Goal: Transaction & Acquisition: Book appointment/travel/reservation

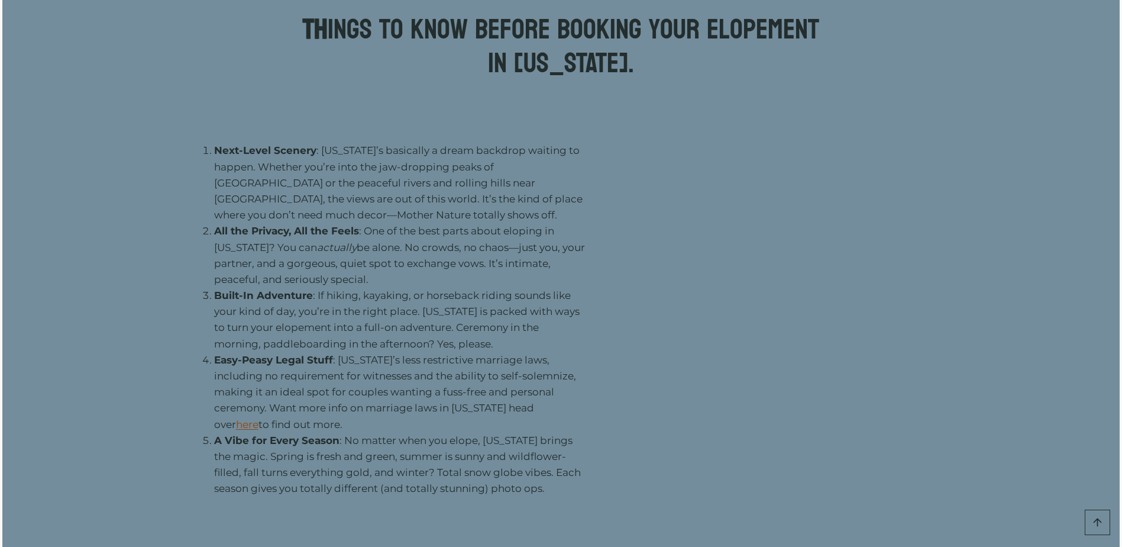
scroll to position [1301, 0]
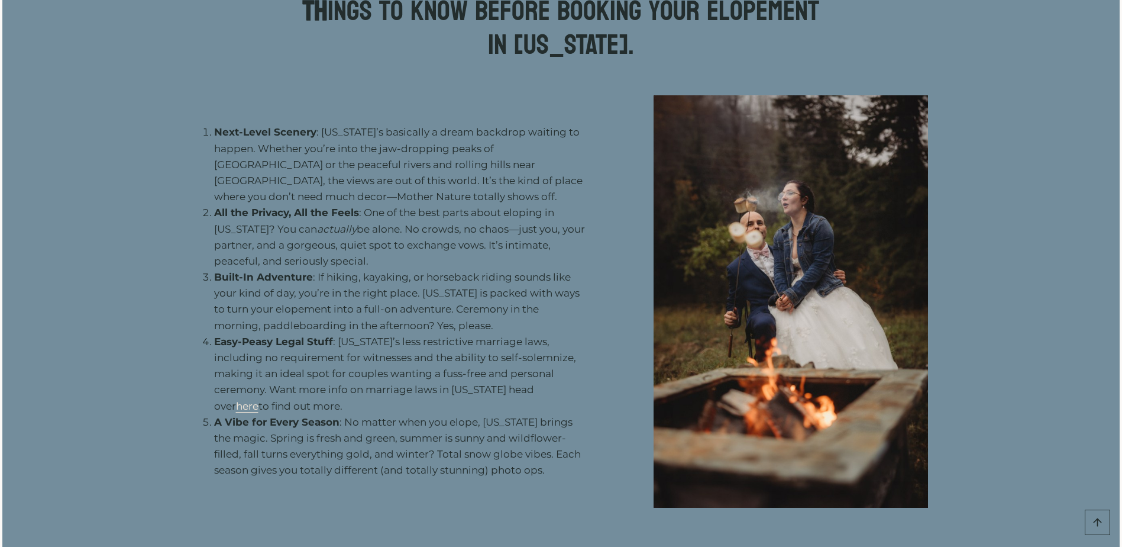
click at [259, 400] on link "here" at bounding box center [247, 406] width 22 height 12
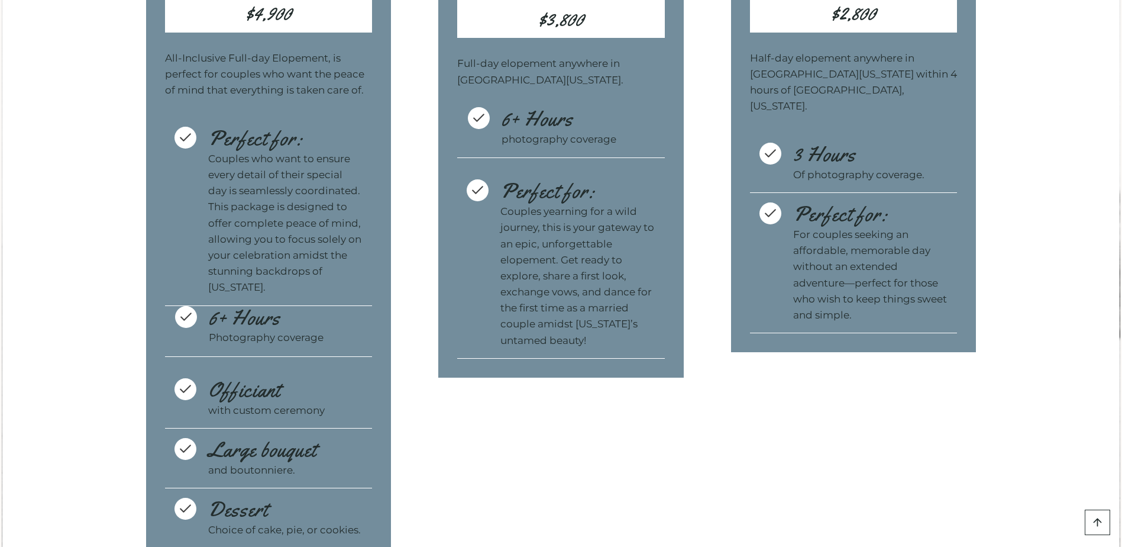
scroll to position [3845, 0]
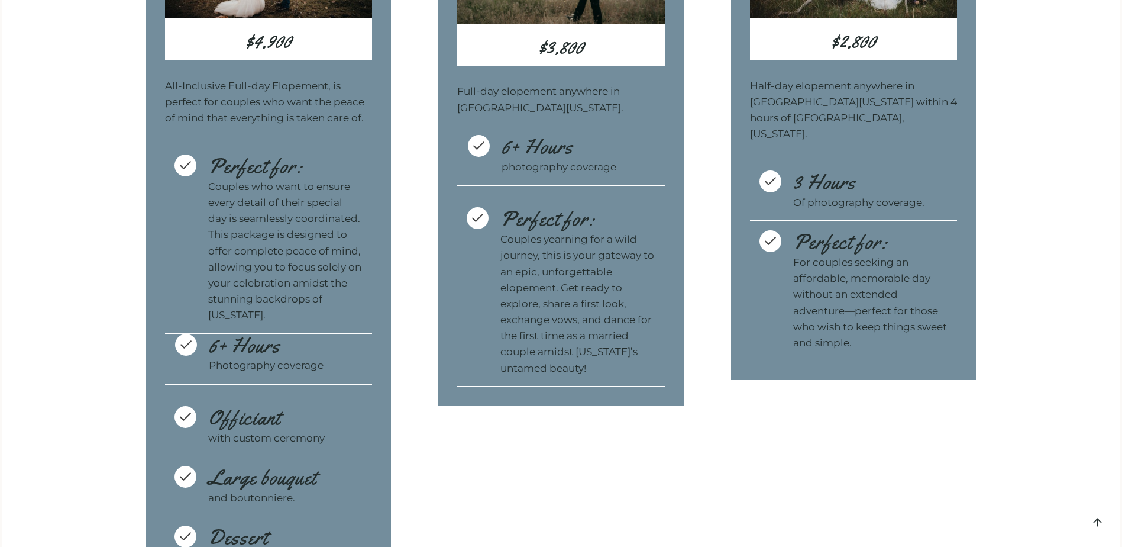
click at [567, 265] on p "Couples yearning for a wild journey, this is your gateway to an epic, unforgett…" at bounding box center [577, 303] width 155 height 145
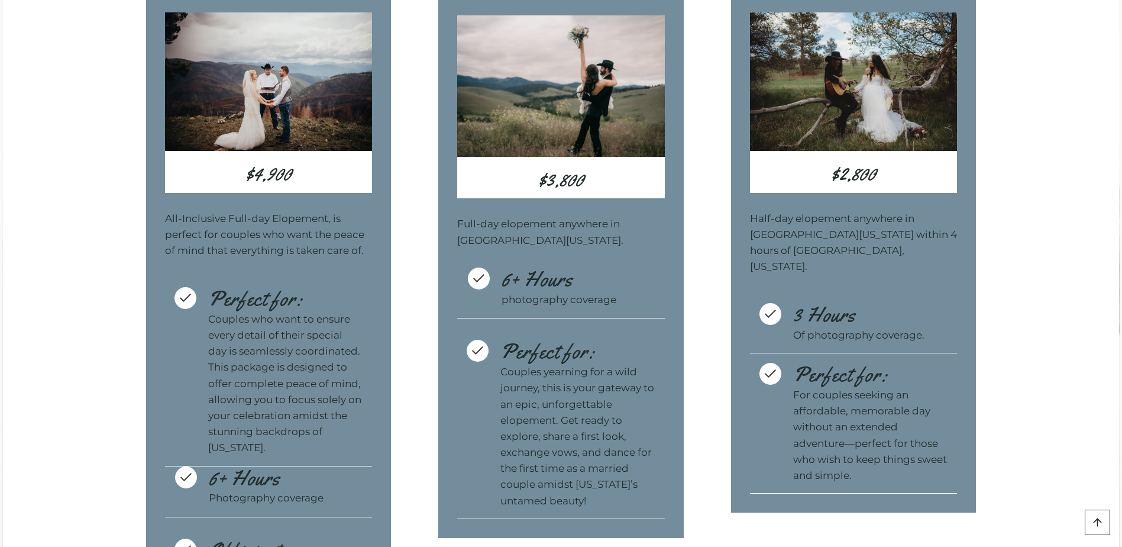
scroll to position [3609, 0]
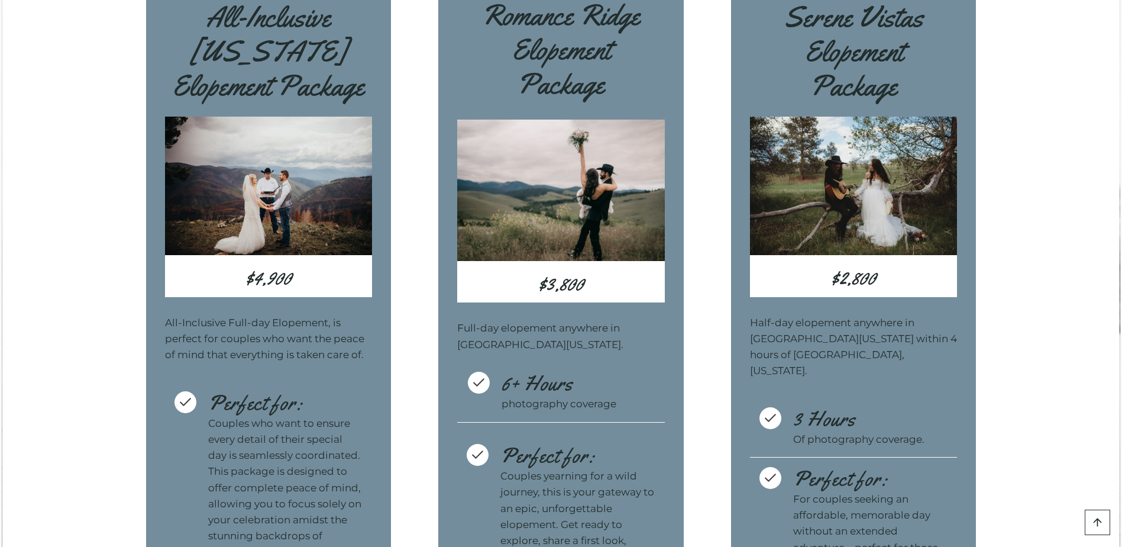
click at [504, 56] on h3 "Romance Ridge Elopement Package" at bounding box center [561, 58] width 208 height 121
click at [566, 441] on div "Romance Ridge Elopement Package $3,800 Full-day elopement anywhere in Western M…" at bounding box center [561, 310] width 246 height 662
click at [869, 368] on p "Half-day elopement anywhere in [GEOGRAPHIC_DATA][US_STATE] within 4 hours of [G…" at bounding box center [854, 347] width 208 height 64
drag, startPoint x: 834, startPoint y: 259, endPoint x: 836, endPoint y: 266, distance: 7.5
click at [835, 255] on img at bounding box center [854, 186] width 208 height 138
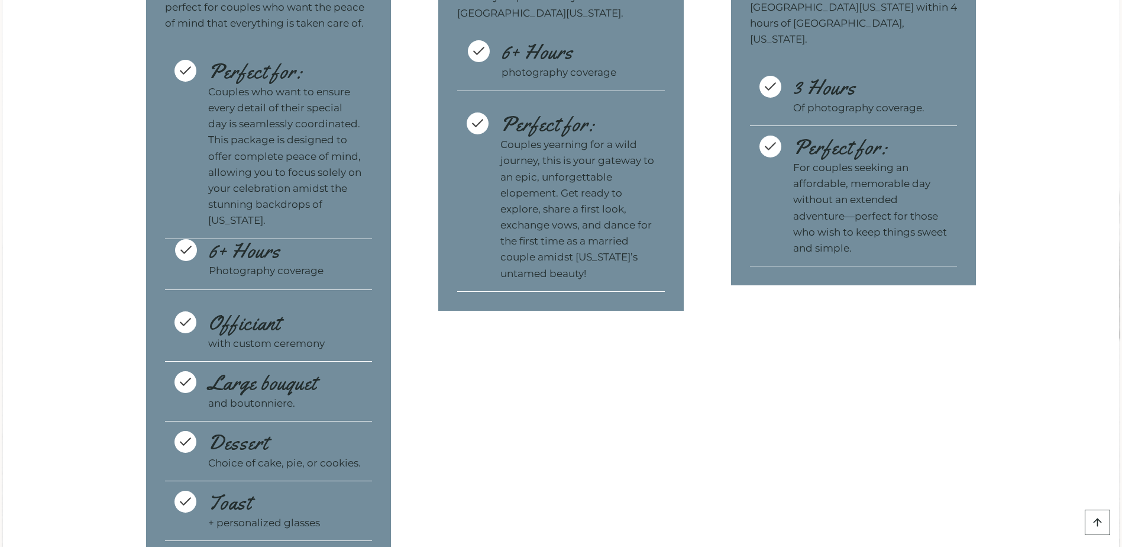
scroll to position [3786, 0]
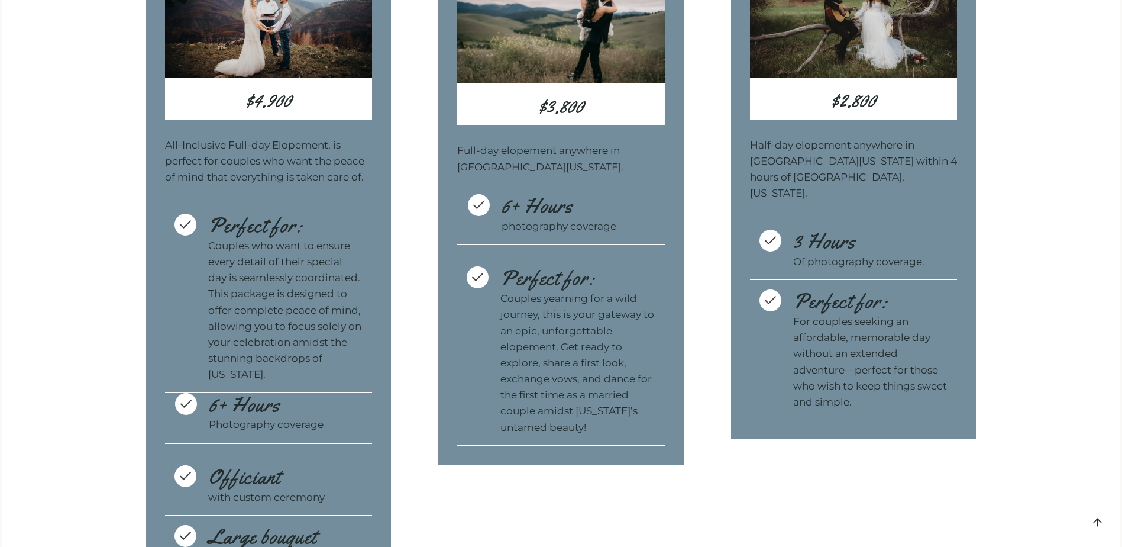
click at [477, 285] on icon at bounding box center [477, 277] width 15 height 15
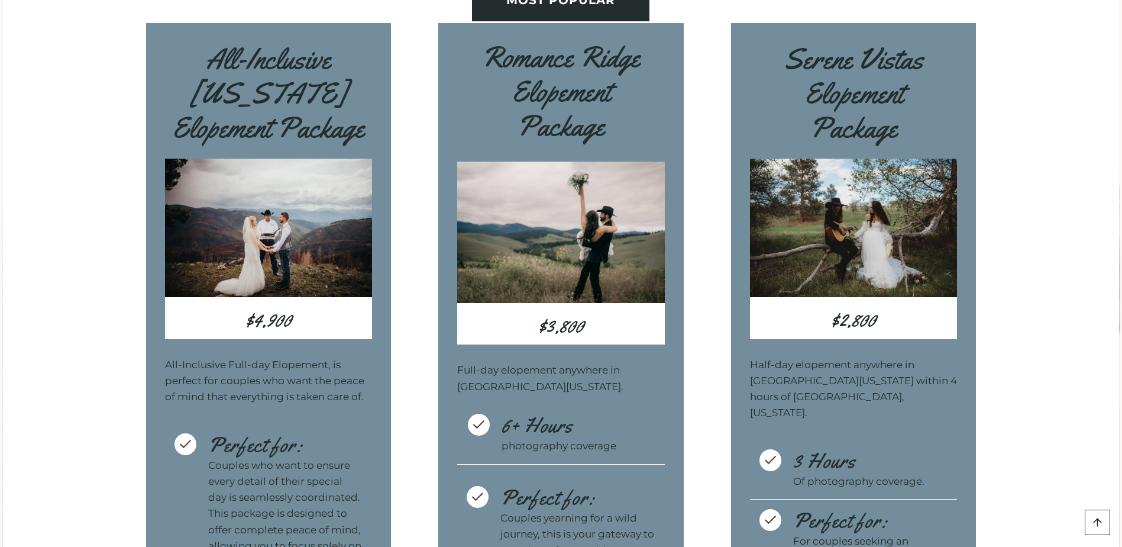
scroll to position [3549, 0]
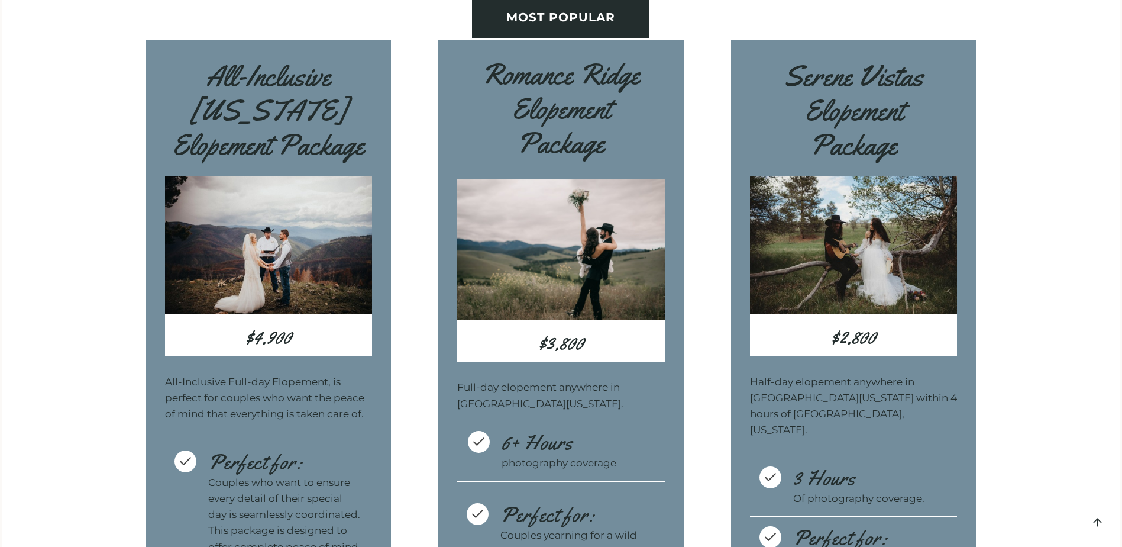
click at [562, 153] on h3 "Romance Ridge Elopement Package" at bounding box center [561, 117] width 208 height 121
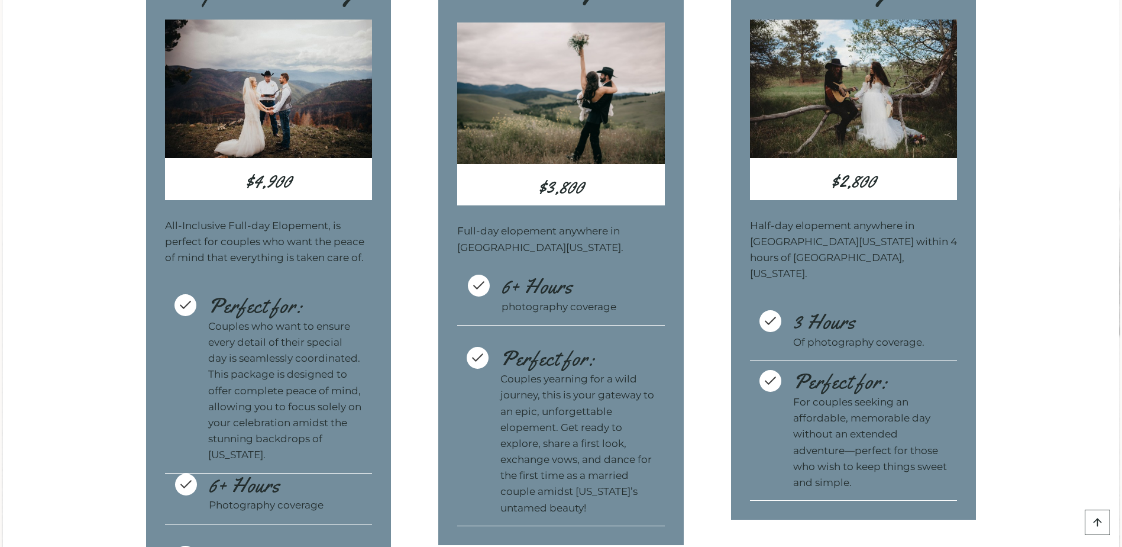
scroll to position [3727, 0]
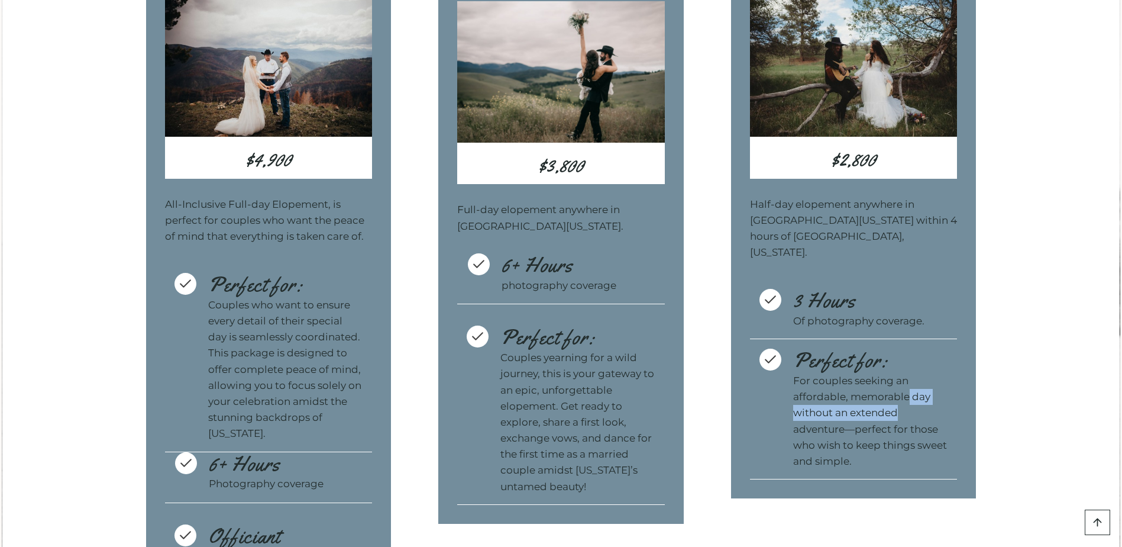
drag, startPoint x: 907, startPoint y: 405, endPoint x: 900, endPoint y: 399, distance: 8.8
click at [900, 399] on p "For couples seeking an affordable, memorable day without an extended adventure—…" at bounding box center [870, 421] width 155 height 96
drag, startPoint x: 900, startPoint y: 399, endPoint x: 837, endPoint y: 174, distance: 234.1
click at [837, 174] on h3 "$2,800" at bounding box center [854, 159] width 208 height 37
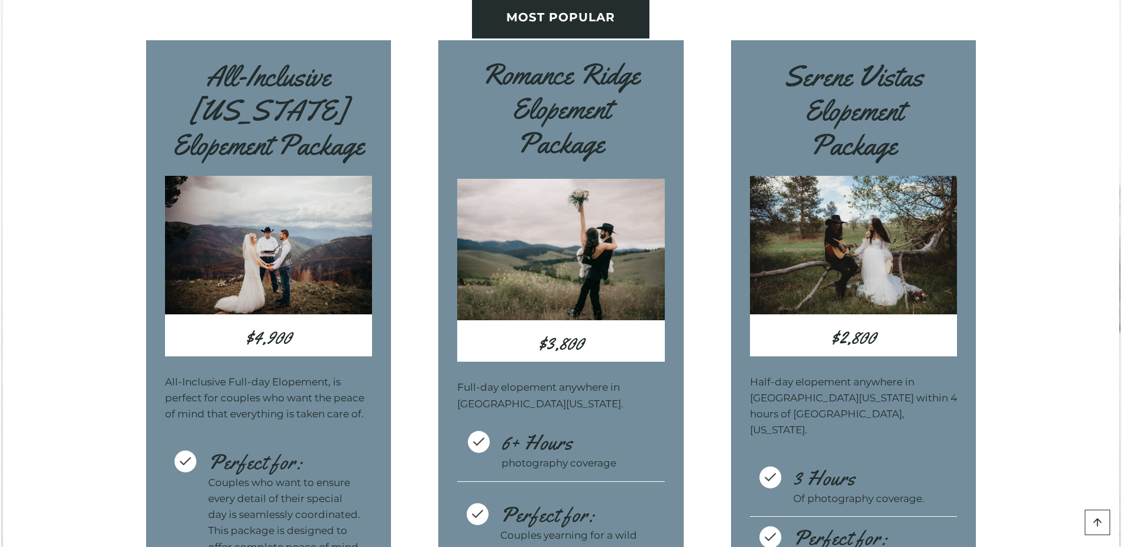
click at [1060, 219] on div "THE DETAILS THE INVESTMENT All-Inclusive Montana Elopement Package $4,900 All-I…" at bounding box center [561, 400] width 1118 height 1138
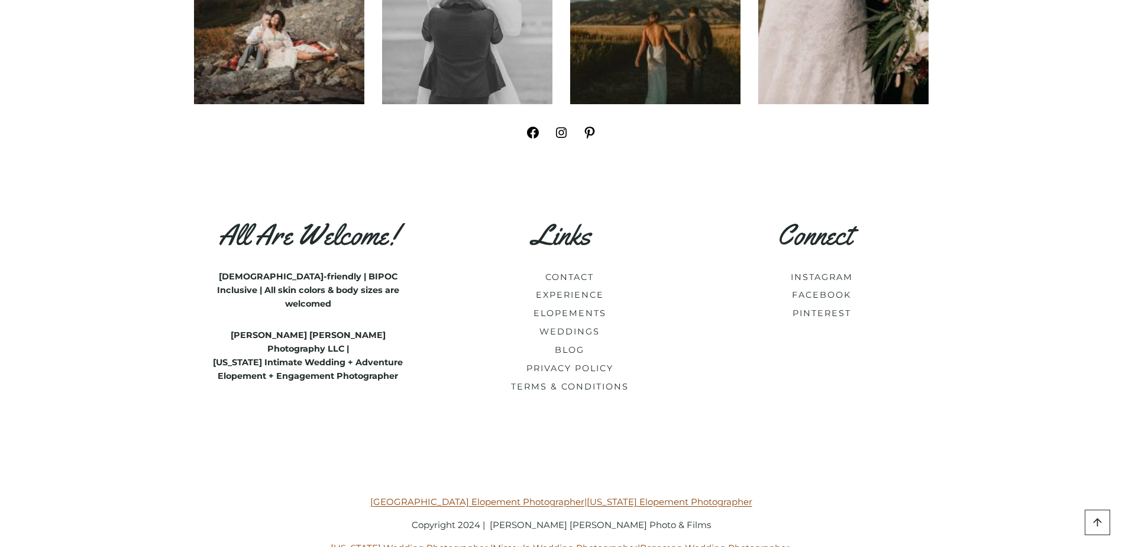
scroll to position [6921, 0]
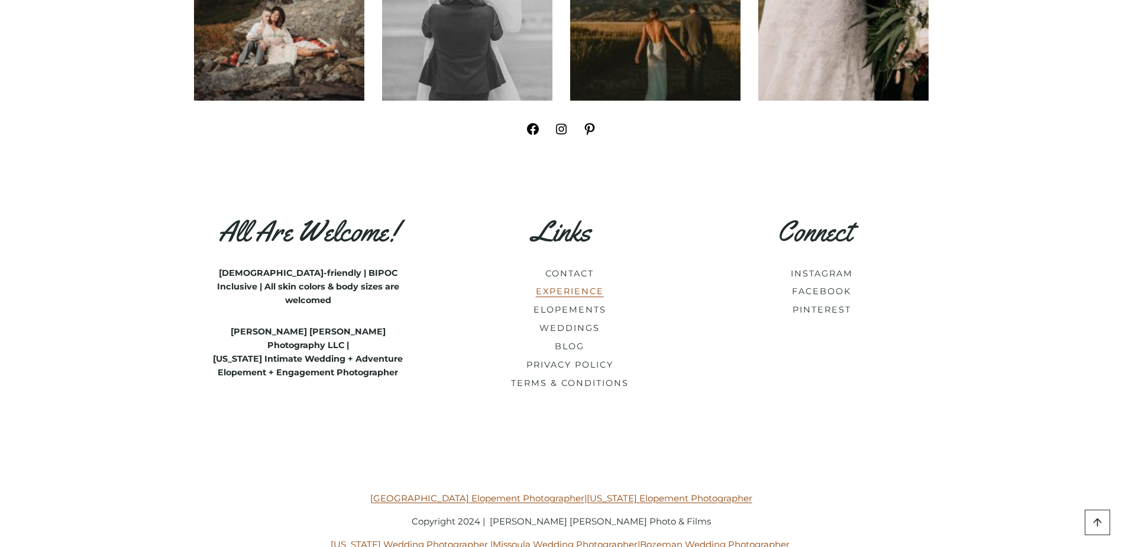
click at [582, 296] on link "EXPERIENCE" at bounding box center [570, 291] width 68 height 11
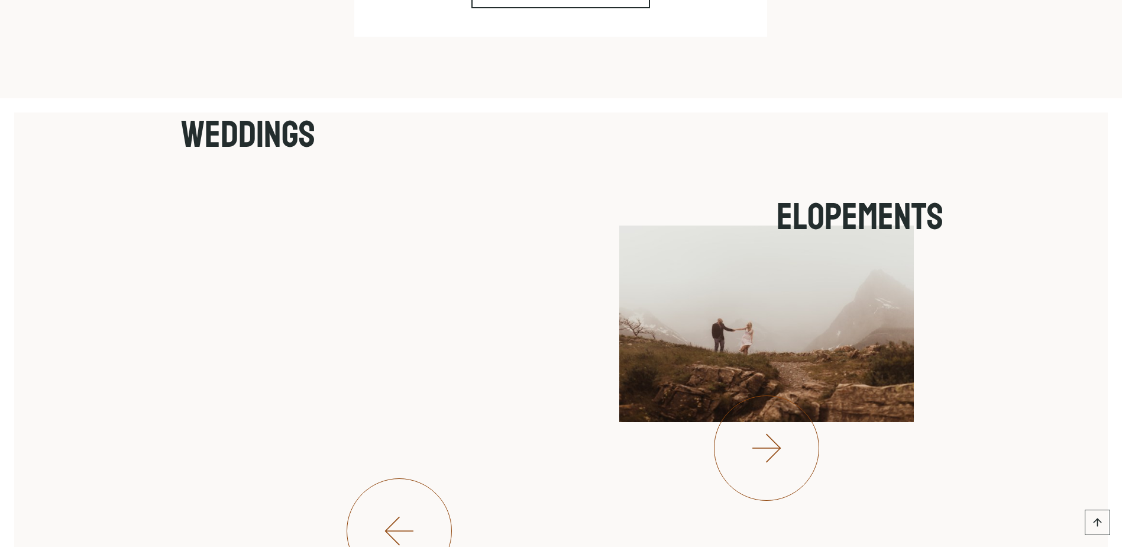
scroll to position [3668, 0]
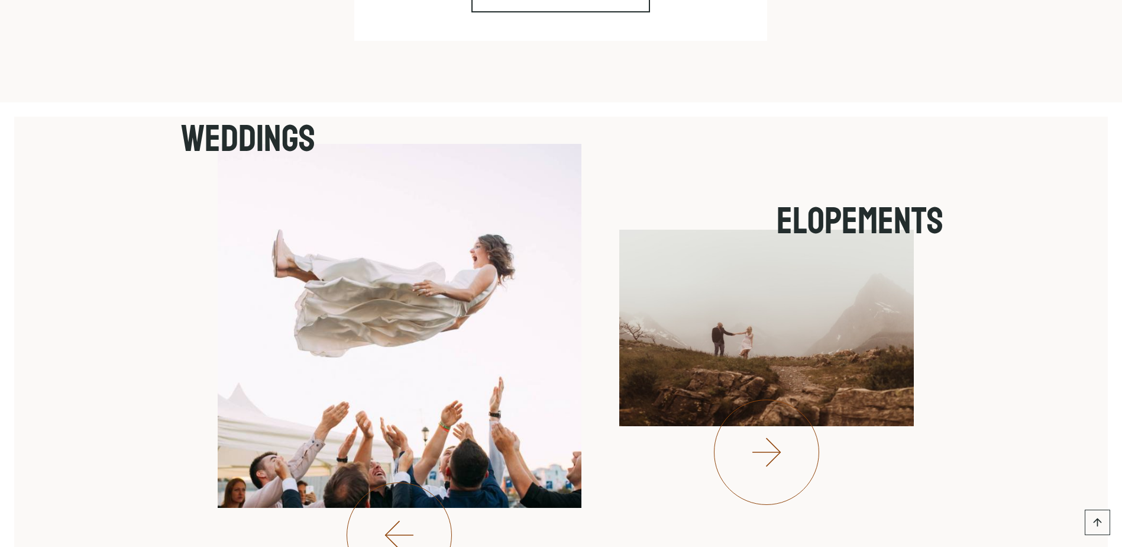
click at [470, 289] on img at bounding box center [400, 326] width 364 height 364
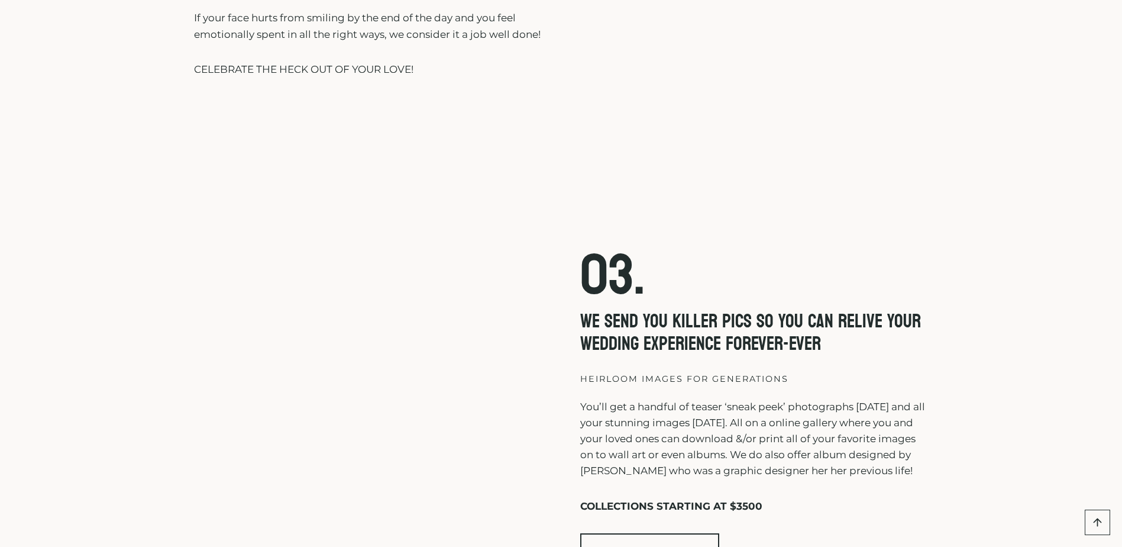
scroll to position [3135, 0]
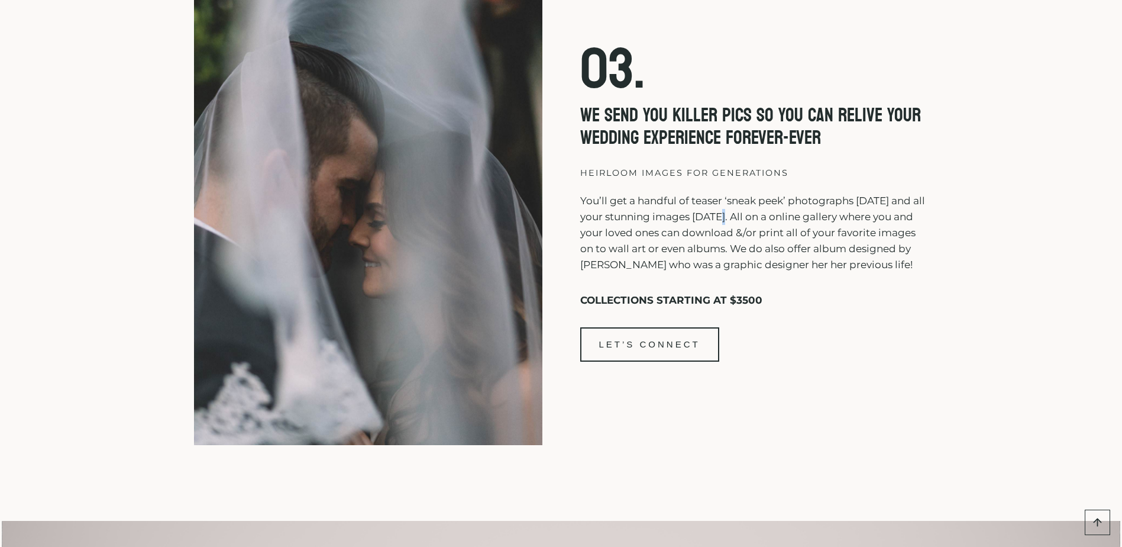
click at [727, 240] on p "You’ll get a handful of teaser ‘sneak peek’ photographs within 1 week and all y…" at bounding box center [754, 233] width 348 height 80
drag, startPoint x: 727, startPoint y: 240, endPoint x: 781, endPoint y: 314, distance: 91.5
click at [783, 314] on div "03. WE SEND YOU KILLER PICS SO YOU CAN RELIVE YOUR WEDDING EXPERIENCE FOREVER-E…" at bounding box center [754, 212] width 348 height 297
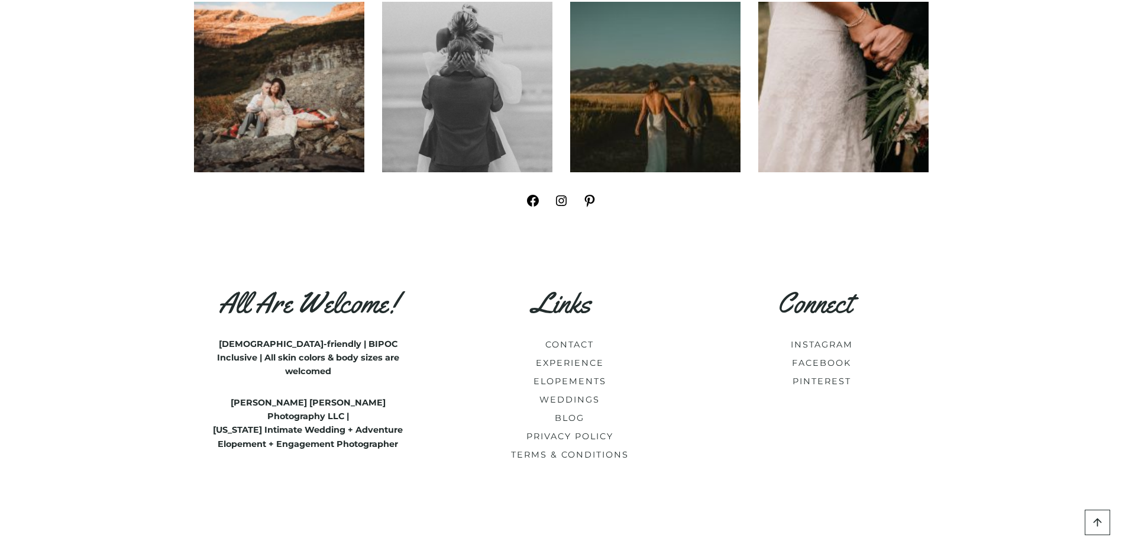
scroll to position [5525, 0]
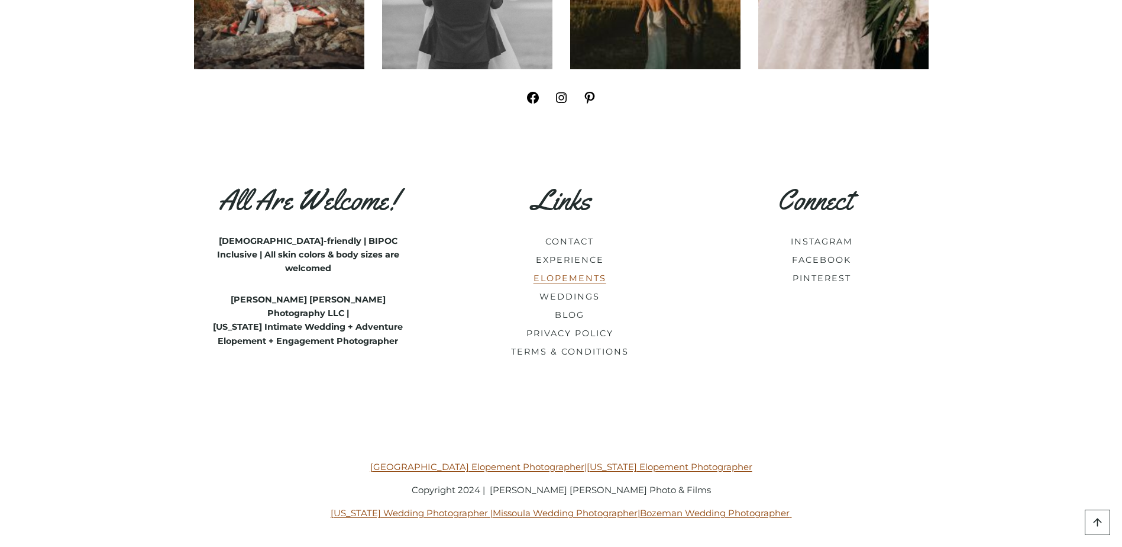
click at [584, 279] on link "ELOPEMENTS" at bounding box center [570, 278] width 73 height 11
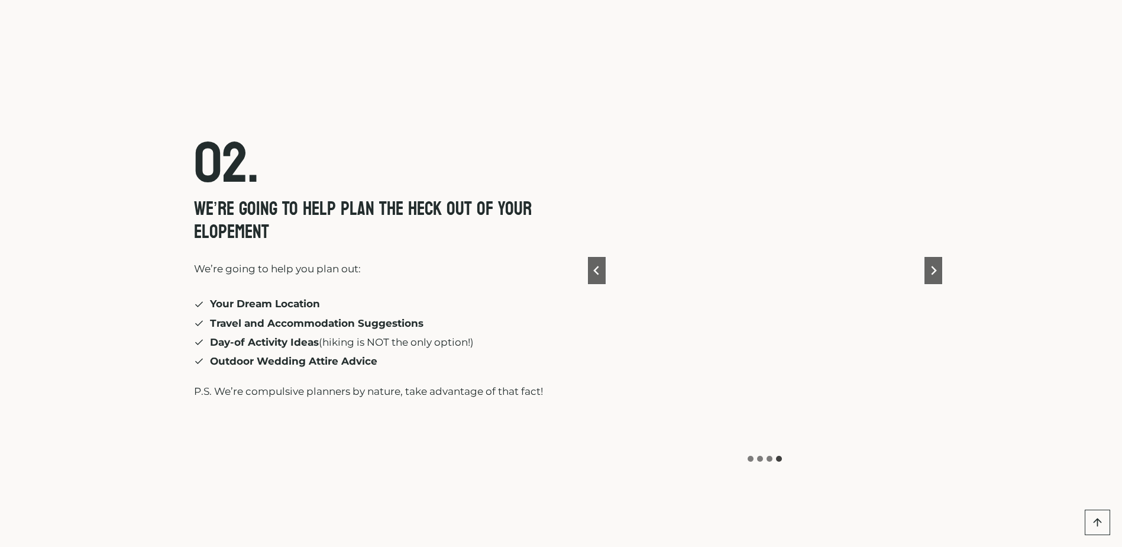
scroll to position [3135, 0]
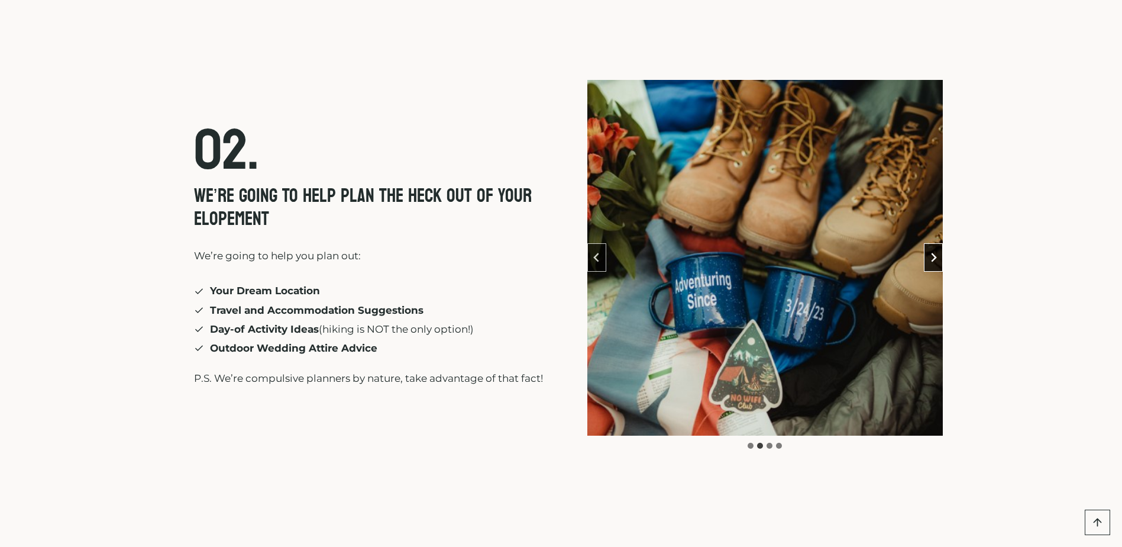
click at [932, 253] on icon "Next slide" at bounding box center [933, 257] width 9 height 9
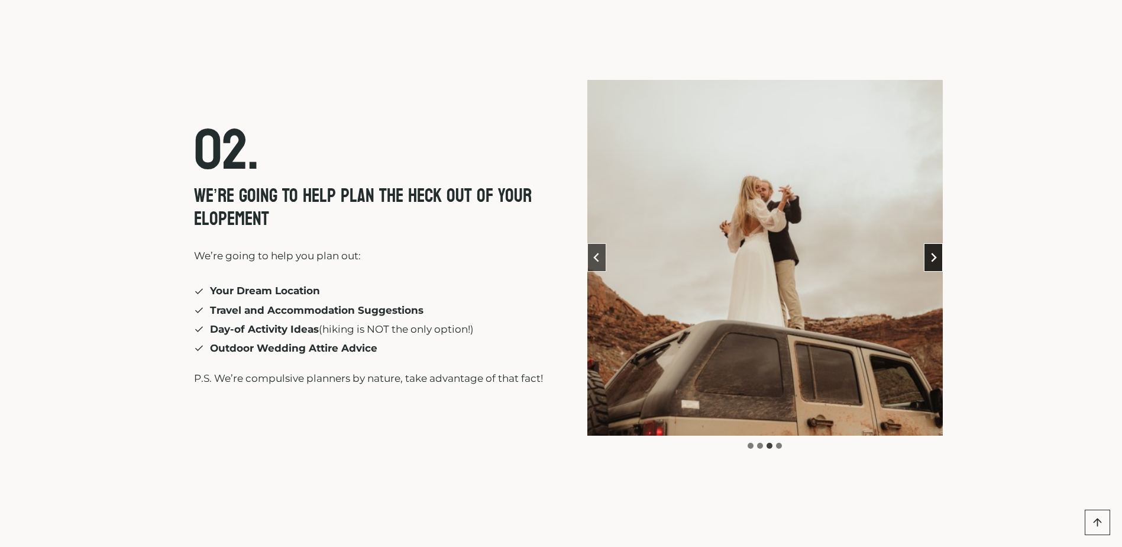
click at [932, 253] on icon "Next slide" at bounding box center [933, 257] width 9 height 9
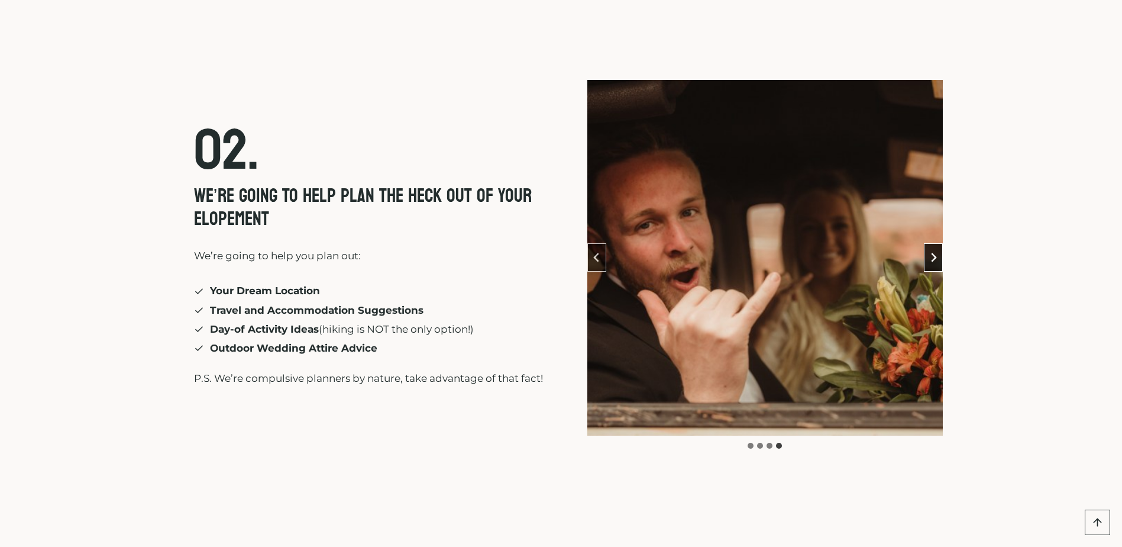
click at [932, 253] on icon "Go to first slide" at bounding box center [933, 257] width 9 height 9
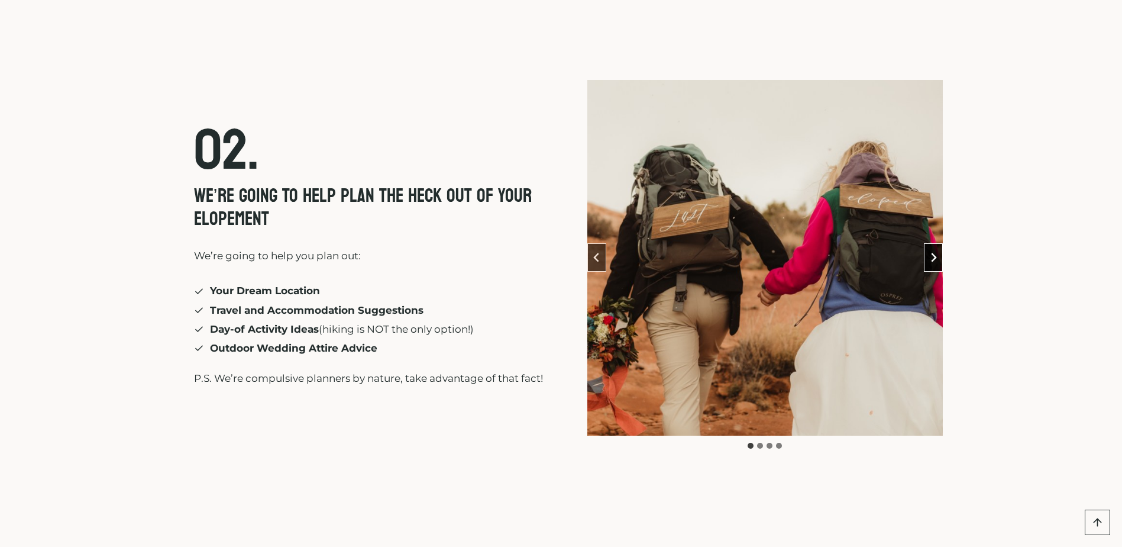
click at [932, 253] on icon "Next slide" at bounding box center [933, 257] width 9 height 9
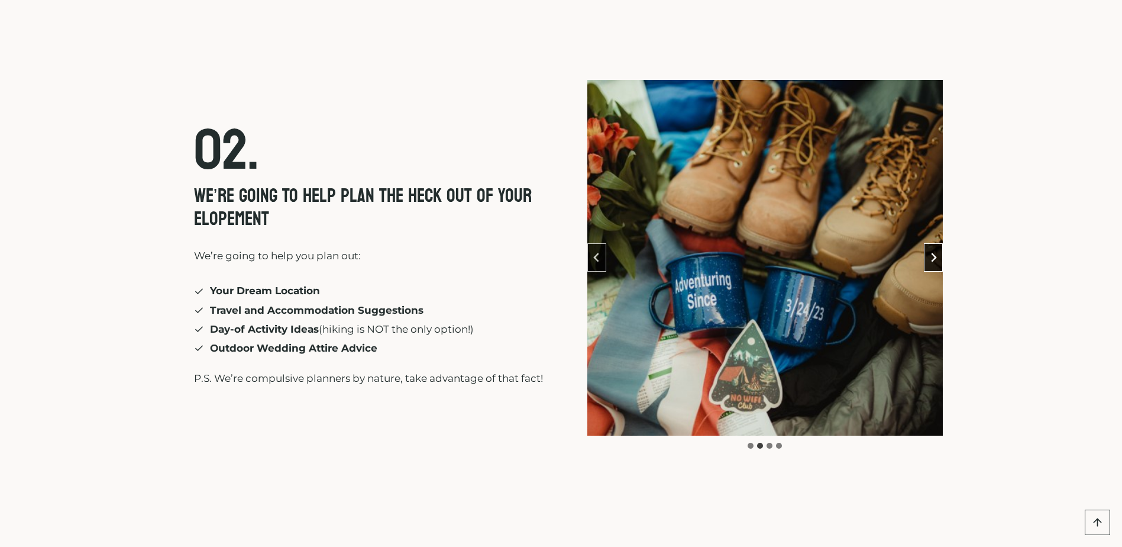
click at [932, 253] on icon "Next slide" at bounding box center [933, 257] width 9 height 9
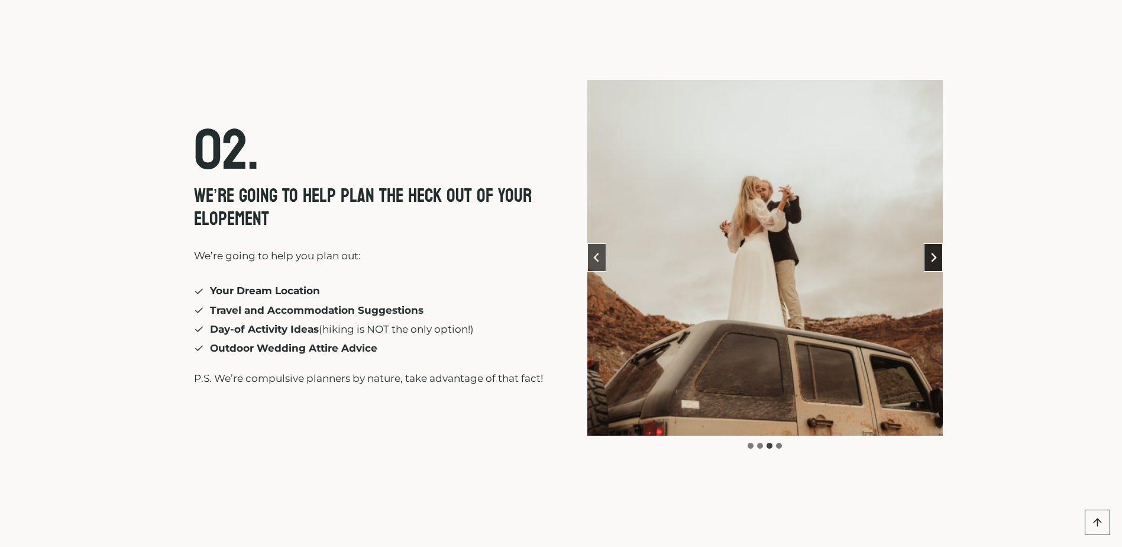
click at [932, 253] on icon "Next slide" at bounding box center [933, 257] width 9 height 9
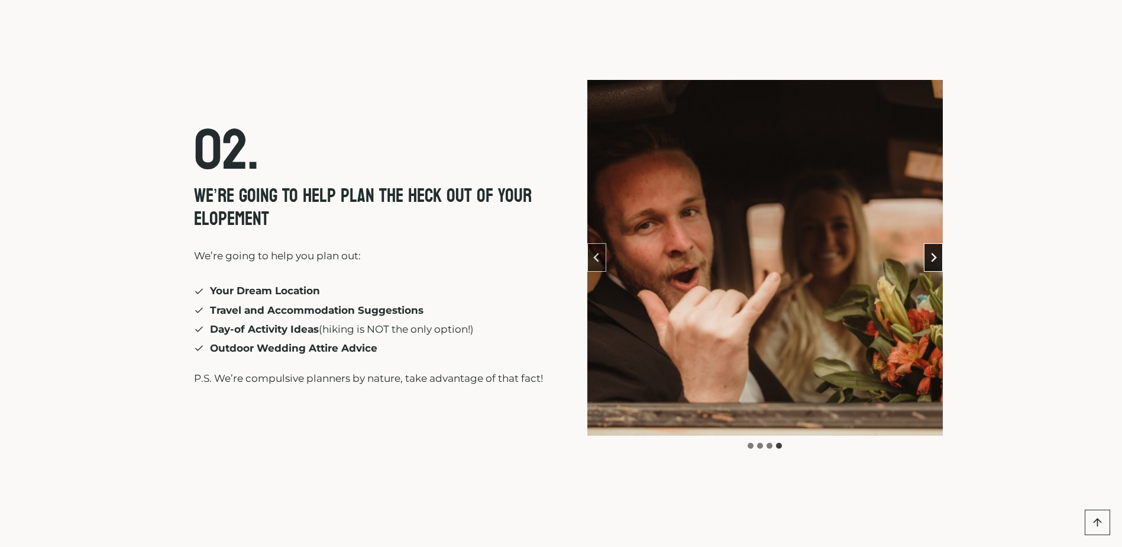
click at [932, 253] on icon "Go to first slide" at bounding box center [933, 257] width 9 height 9
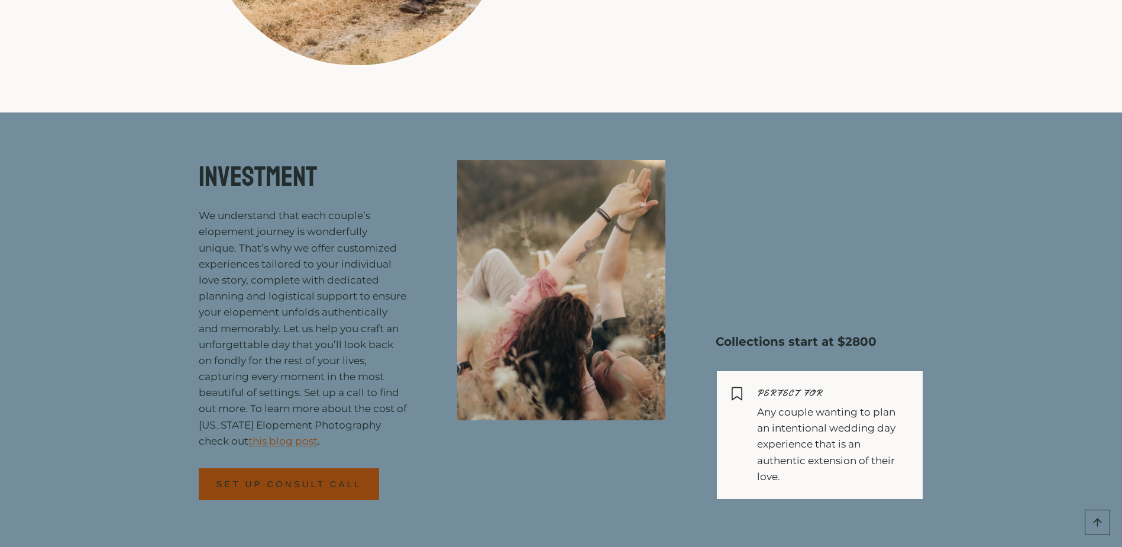
scroll to position [4673, 0]
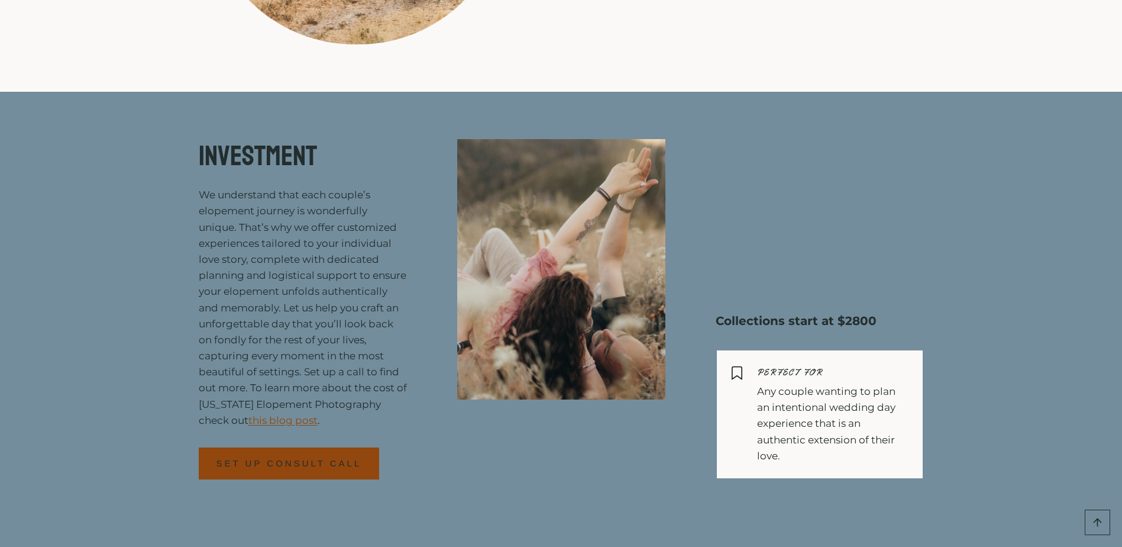
click at [869, 383] on p "Any couple wanting to plan an intentional wedding day experience that is an aut…" at bounding box center [832, 423] width 151 height 80
click at [753, 364] on div at bounding box center [737, 378] width 40 height 28
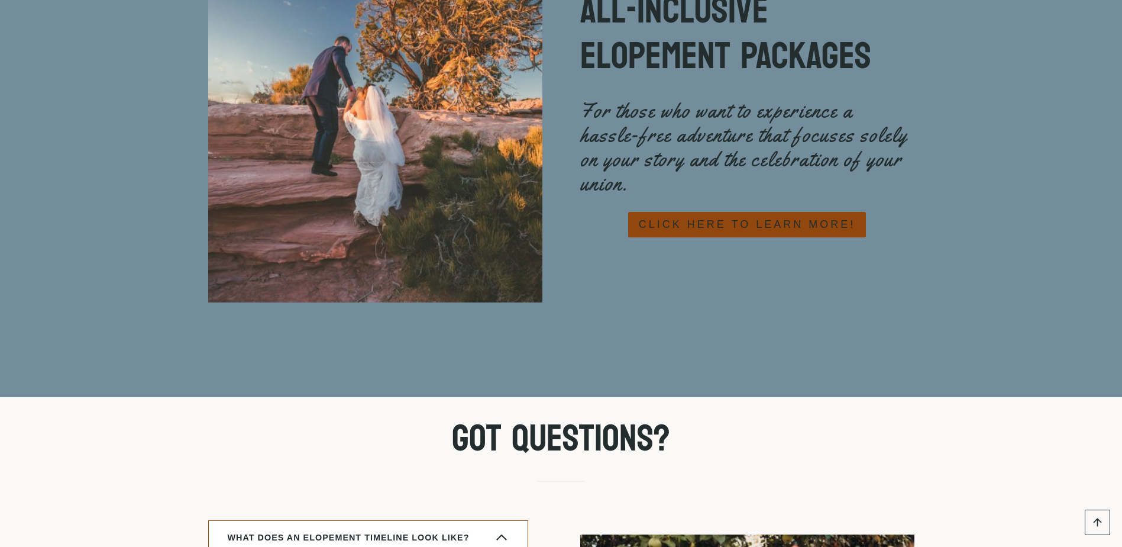
scroll to position [5147, 0]
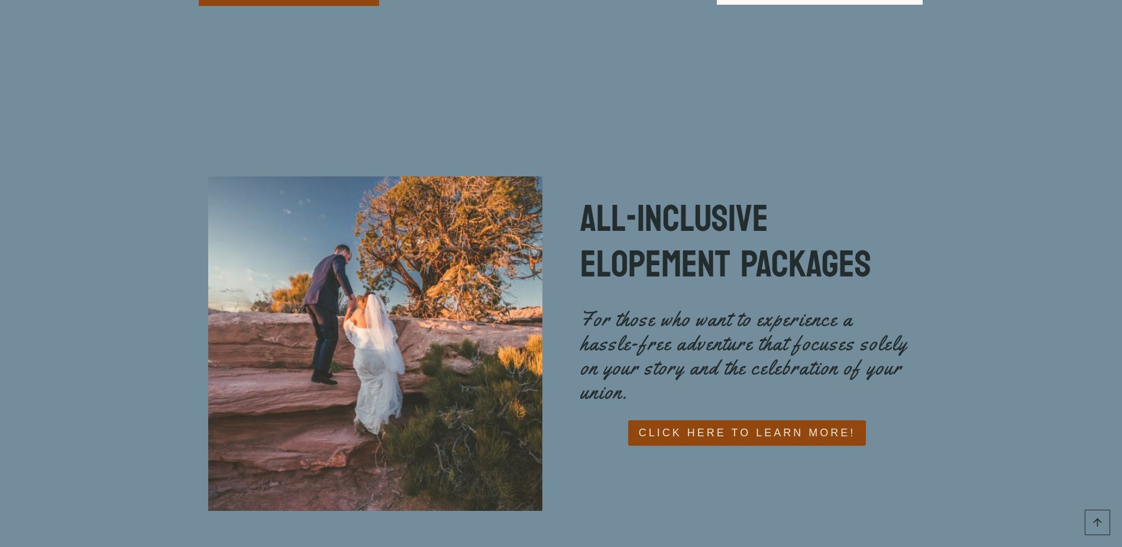
click at [787, 420] on link "CLICK HERE TO LEARN MORE!" at bounding box center [747, 432] width 238 height 25
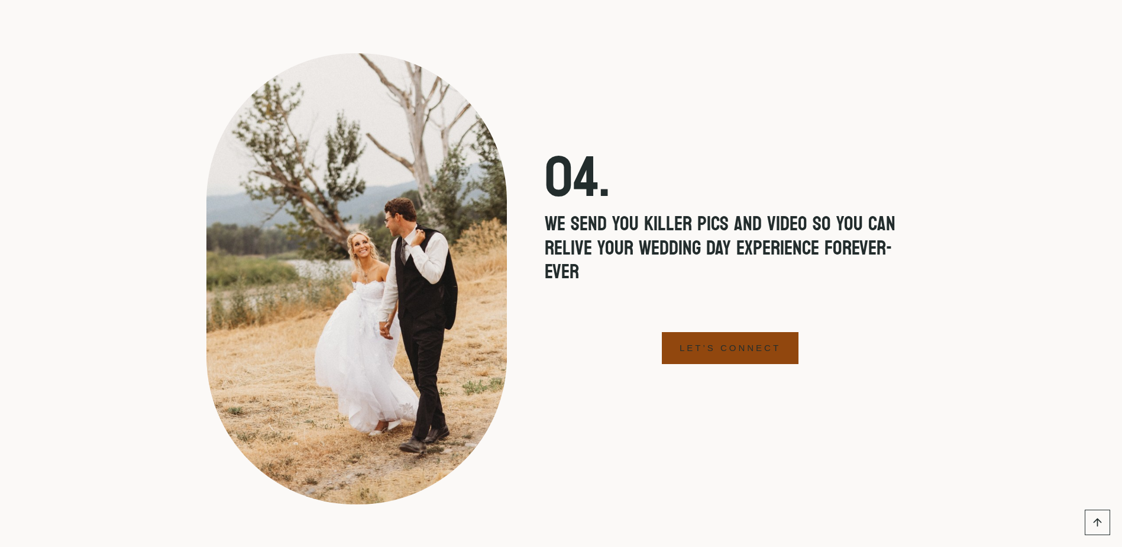
scroll to position [4082, 0]
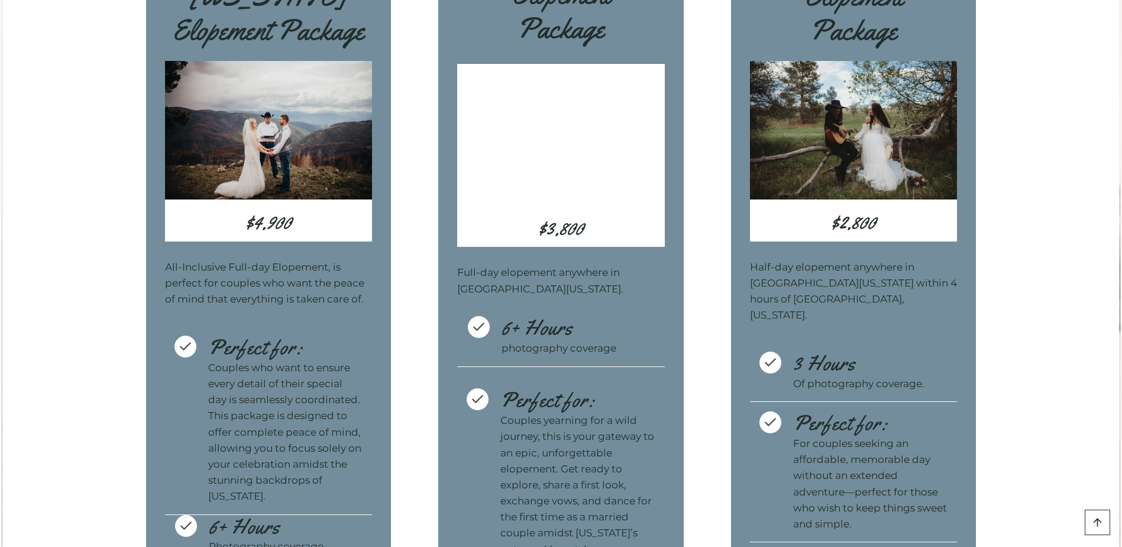
scroll to position [3668, 0]
